Goal: Check status: Check status

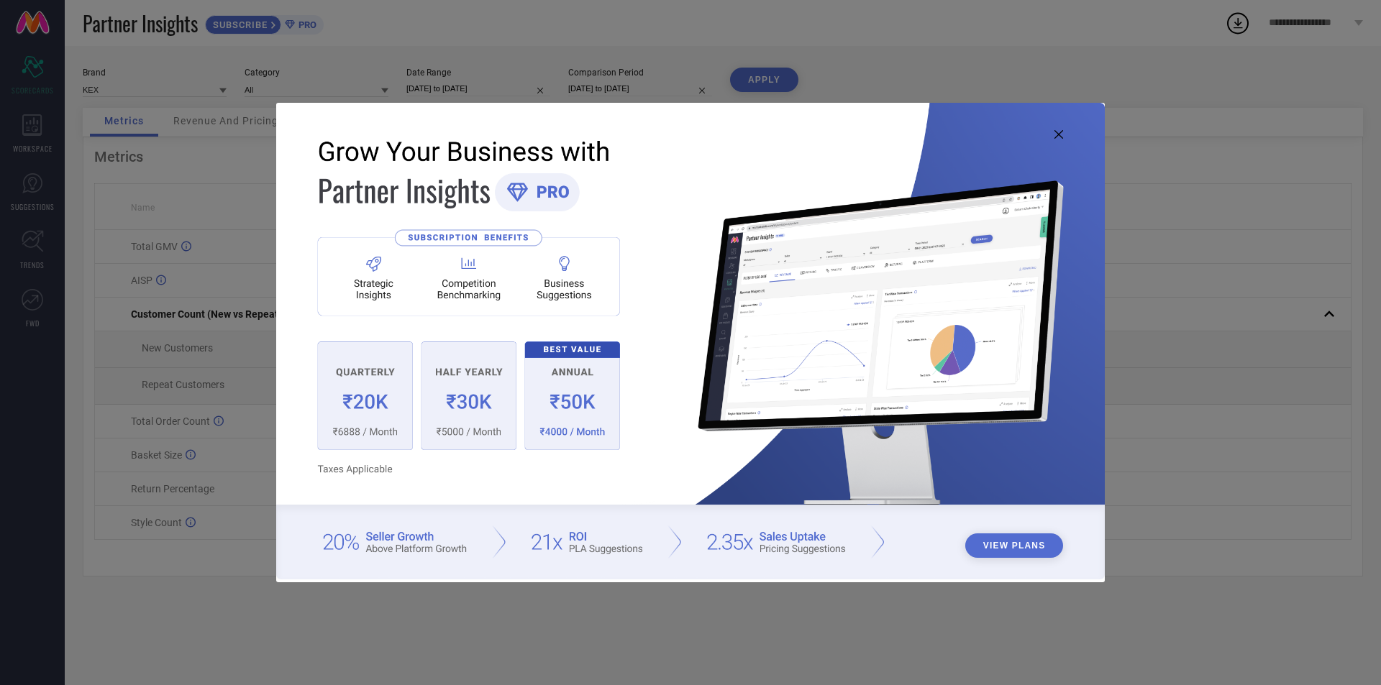
click at [1058, 135] on icon at bounding box center [1058, 134] width 9 height 9
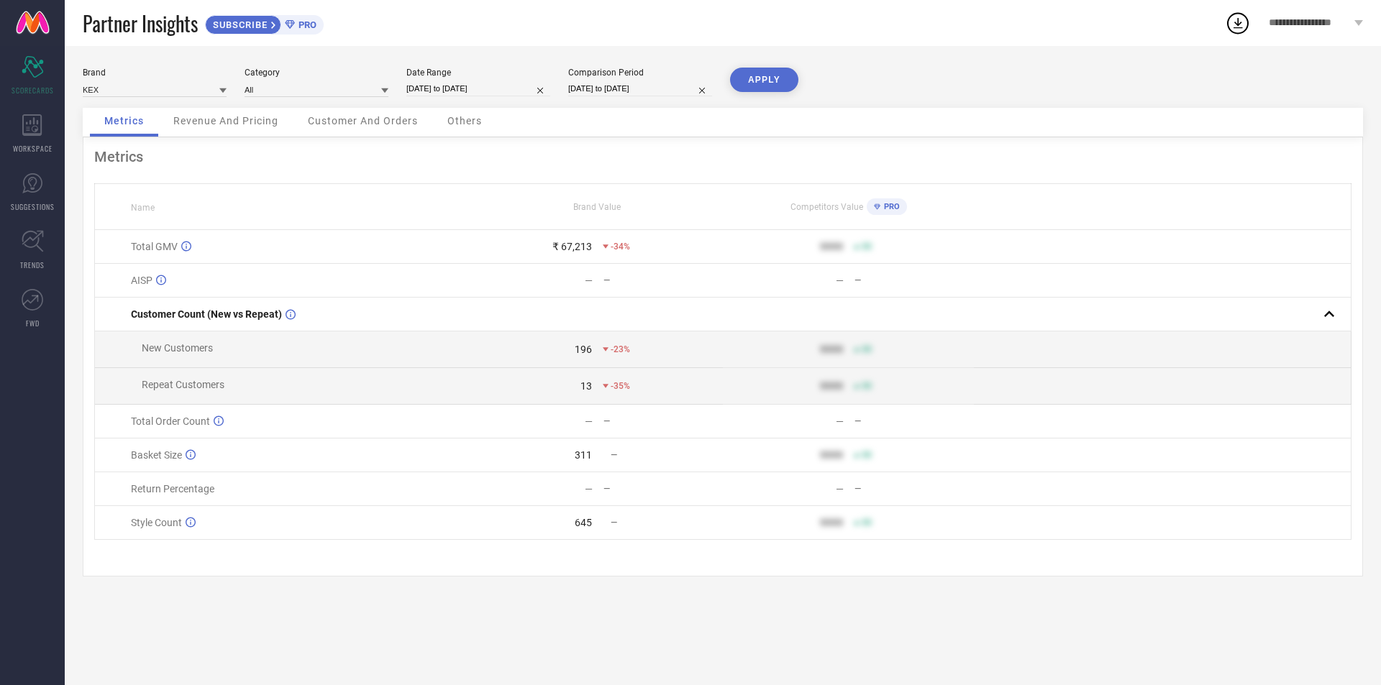
select select "8"
select select "2025"
select select "9"
select select "2025"
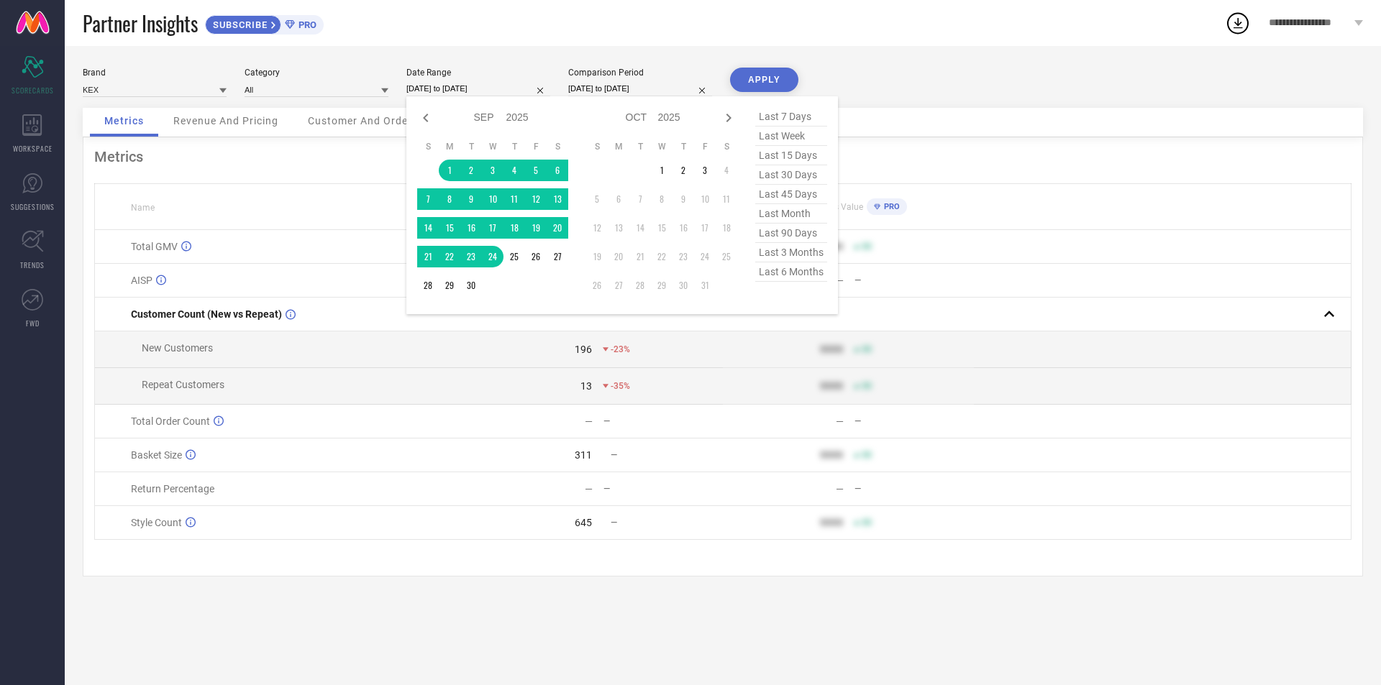
click at [458, 89] on input "[DATE] to [DATE]" at bounding box center [478, 88] width 144 height 15
click at [454, 165] on td "1" at bounding box center [450, 171] width 22 height 22
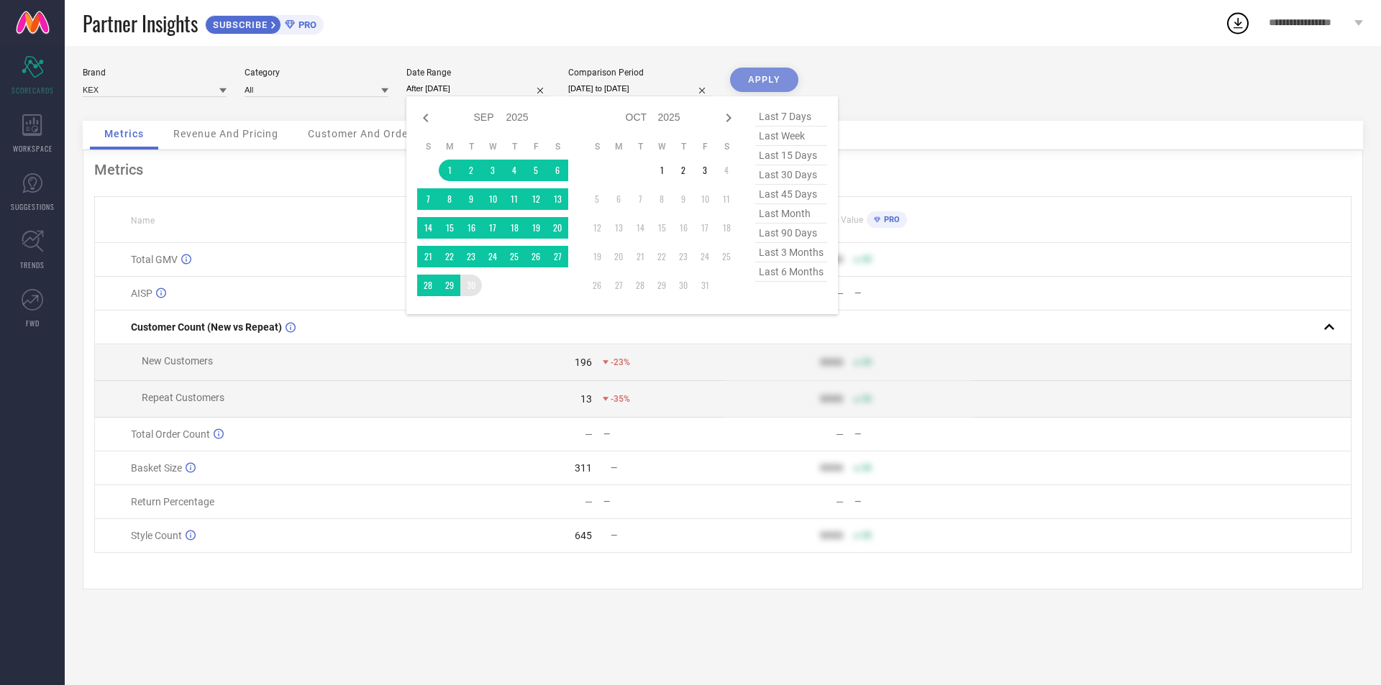
type input "[DATE] to [DATE]"
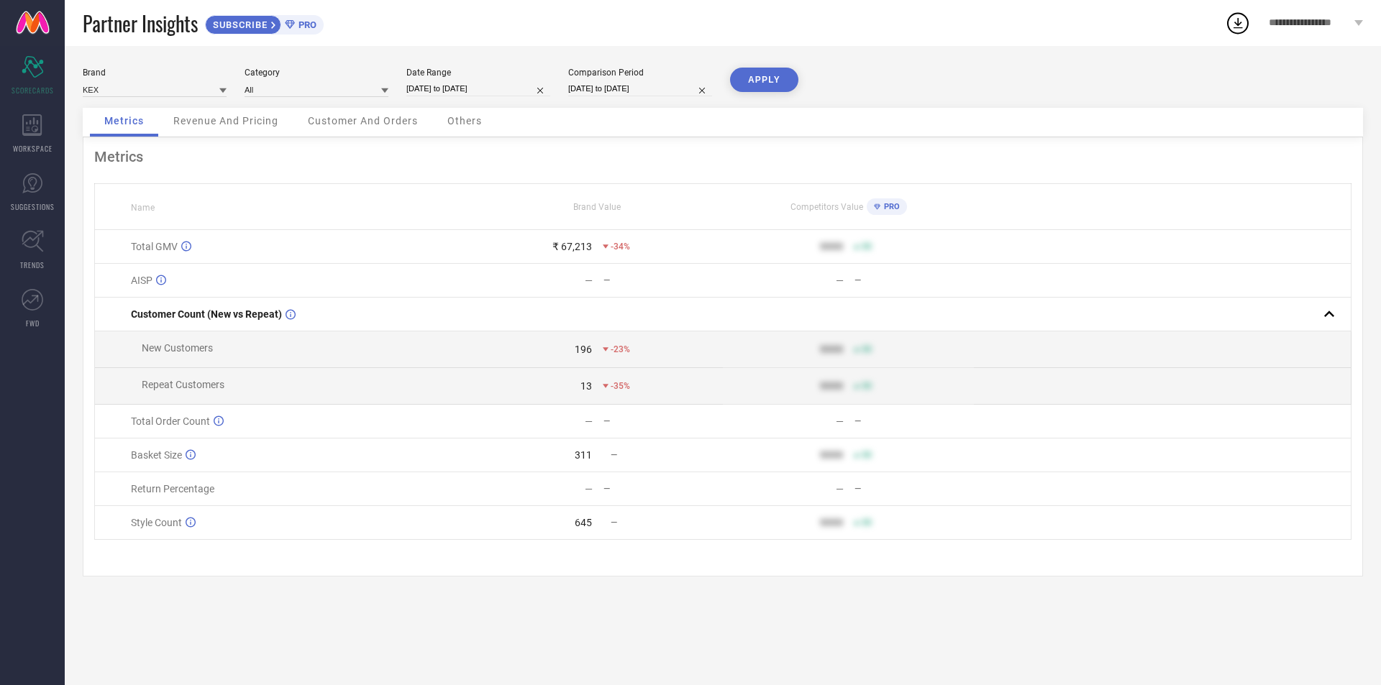
click at [759, 86] on button "APPLY" at bounding box center [764, 80] width 68 height 24
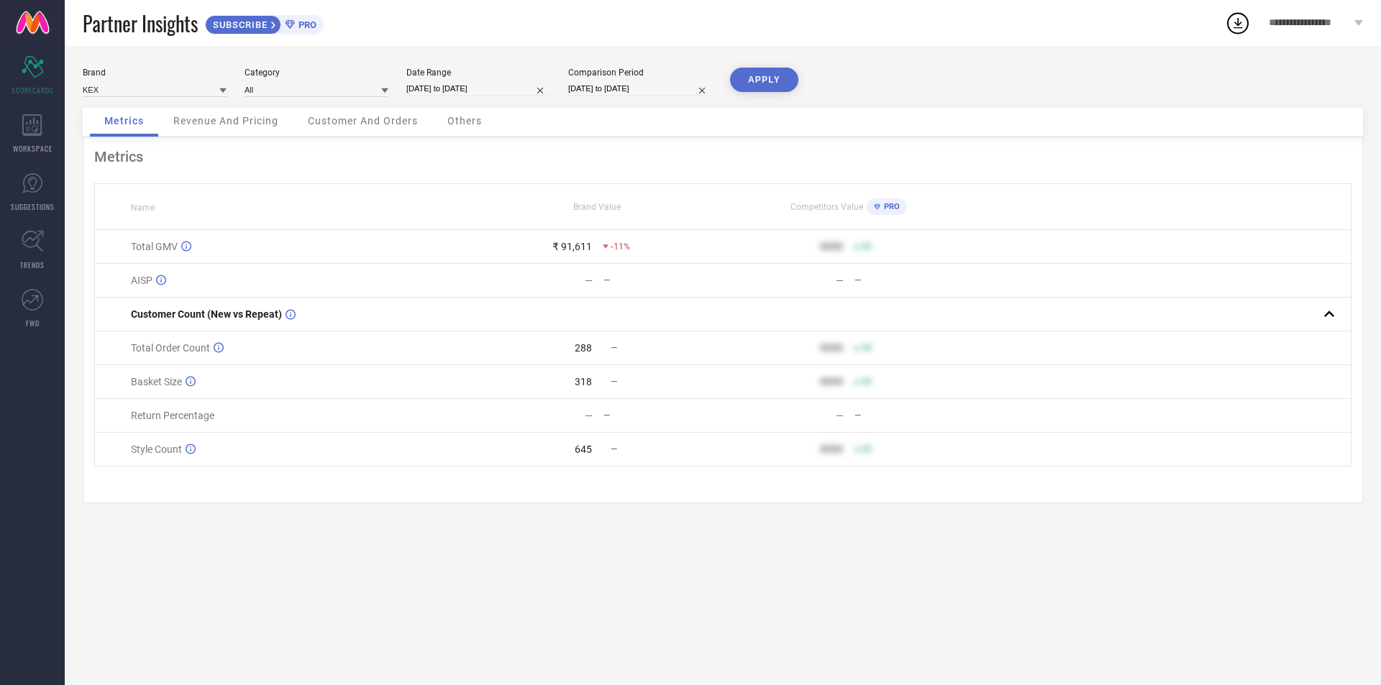
click at [450, 88] on input "[DATE] to [DATE]" at bounding box center [478, 88] width 144 height 15
select select "8"
select select "2025"
select select "9"
select select "2025"
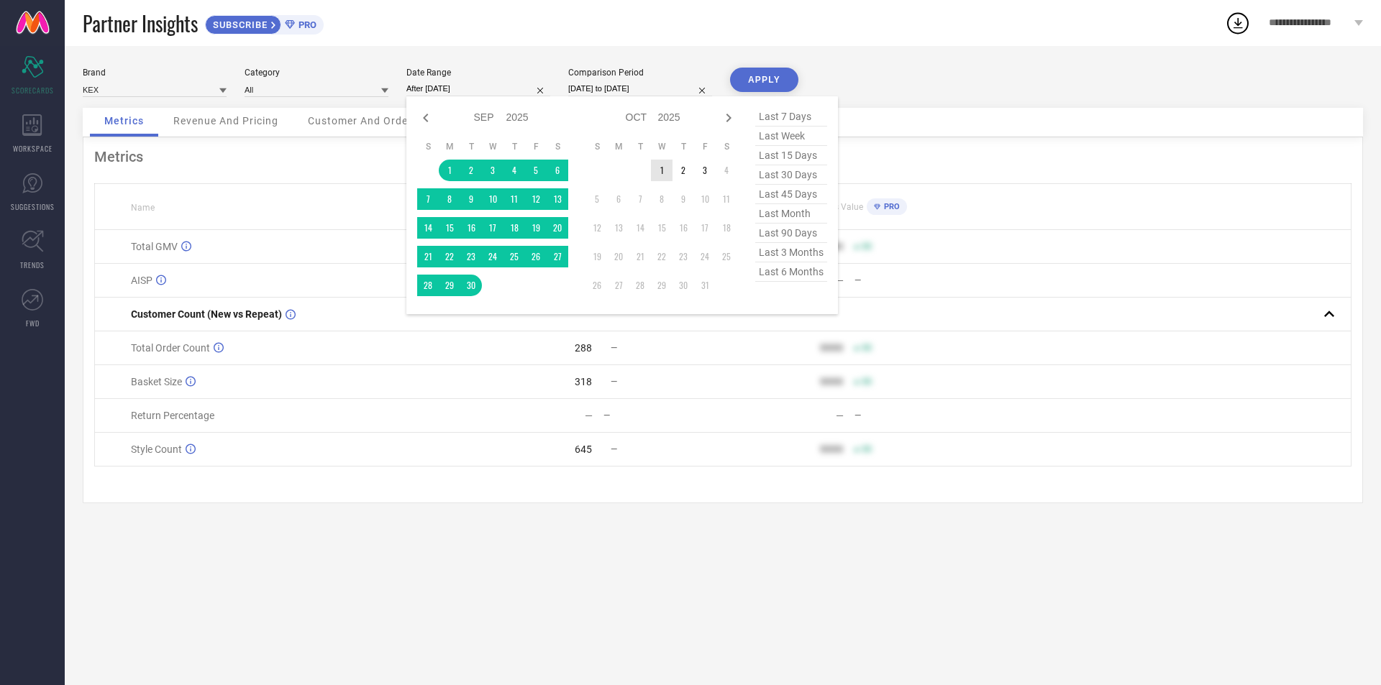
click at [659, 173] on td "1" at bounding box center [662, 171] width 22 height 22
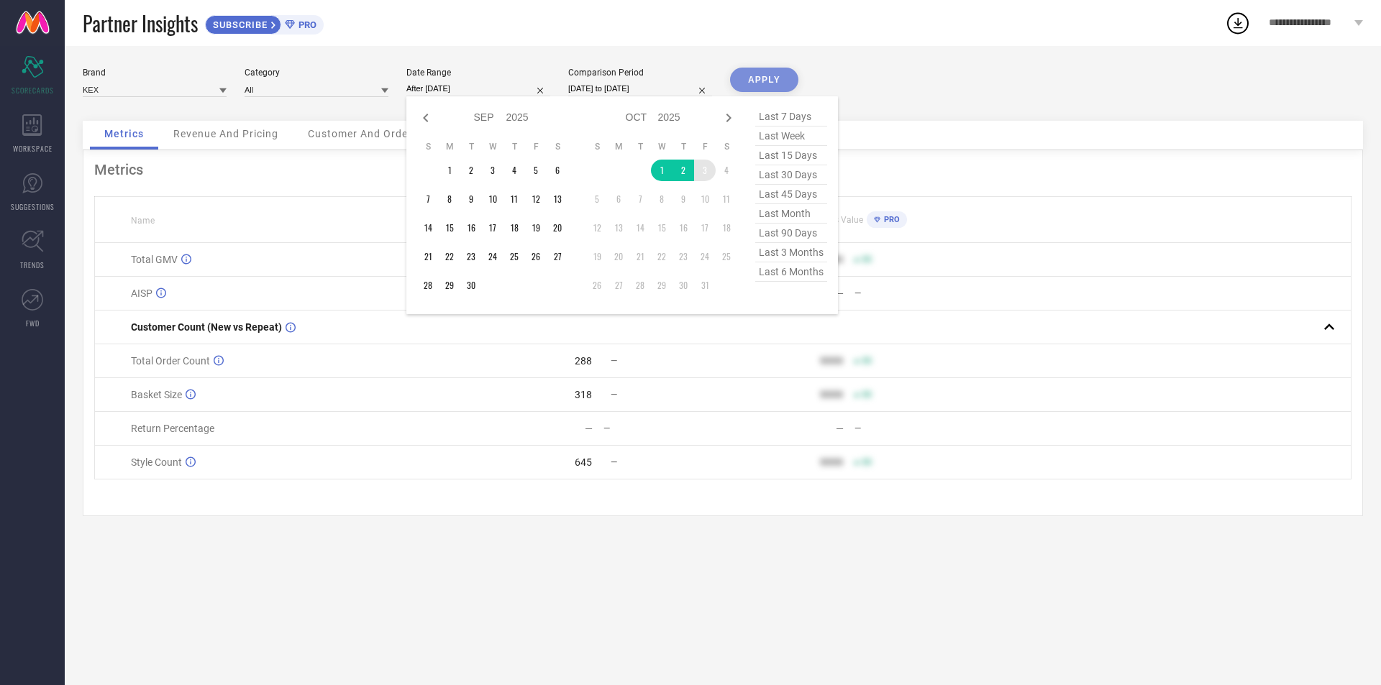
type input "[DATE] to [DATE]"
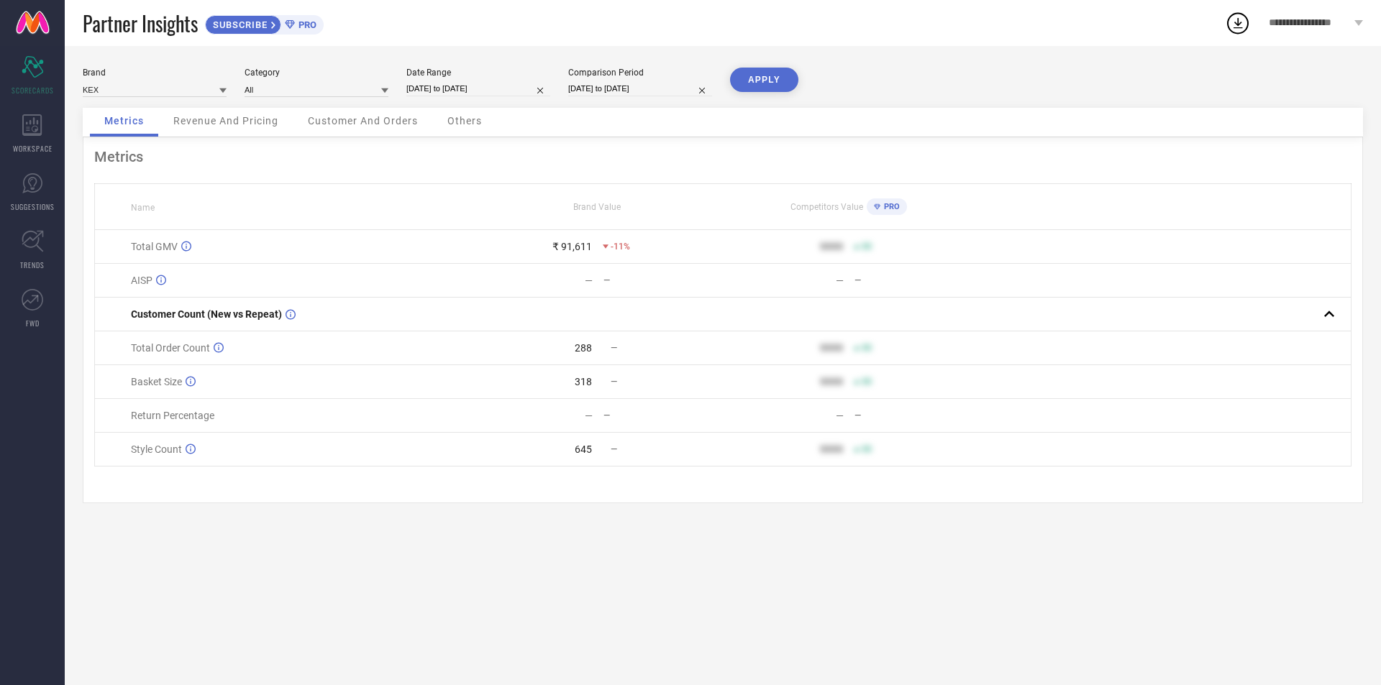
drag, startPoint x: 705, startPoint y: 177, endPoint x: 720, endPoint y: 171, distance: 16.2
click at [758, 74] on button "APPLY" at bounding box center [764, 80] width 68 height 24
